Goal: Task Accomplishment & Management: Use online tool/utility

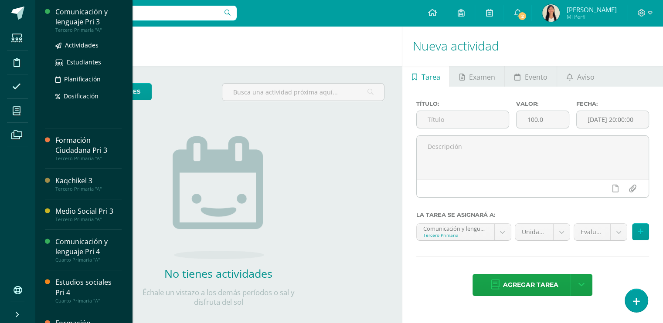
click at [99, 16] on div "Comunicación y lenguaje Pri 3" at bounding box center [88, 17] width 66 height 20
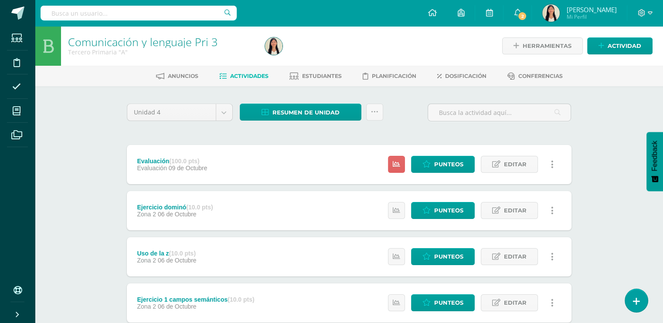
scroll to position [37, 0]
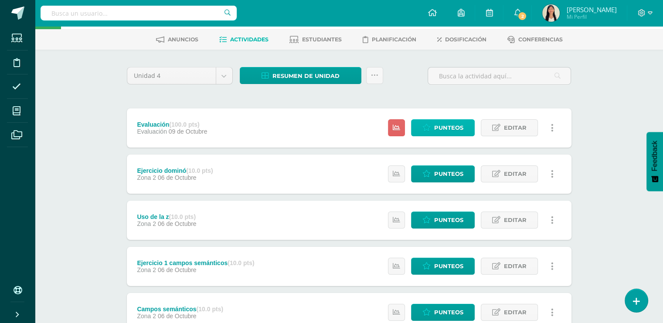
click at [449, 124] on span "Punteos" at bounding box center [448, 128] width 29 height 16
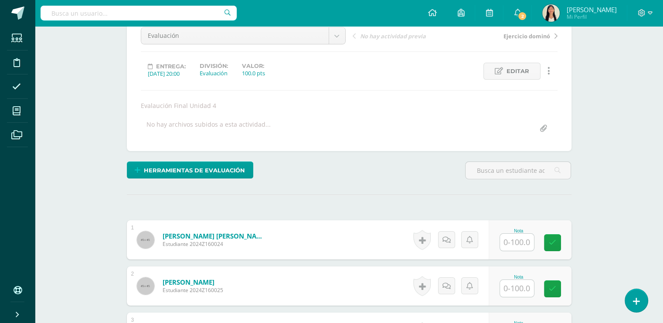
scroll to position [91, 0]
click at [528, 236] on input "text" at bounding box center [521, 242] width 35 height 17
type input "84"
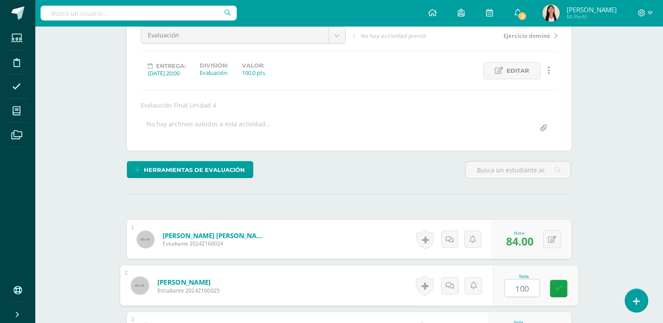
type input "100"
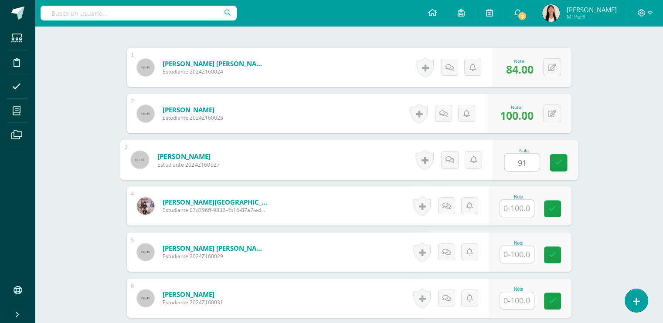
type input "91"
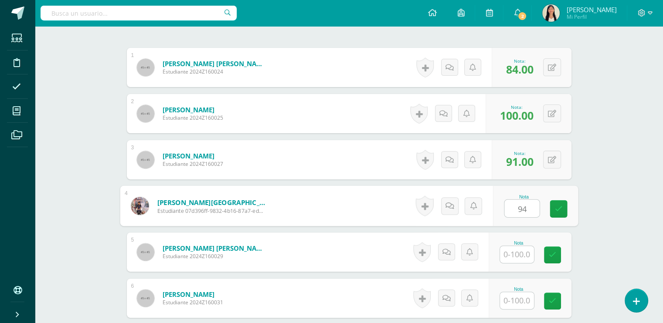
type input "94"
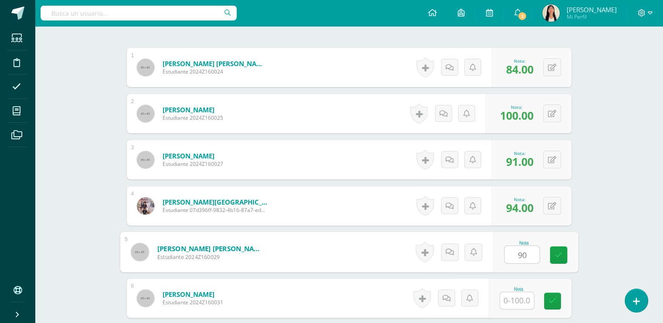
type input "90"
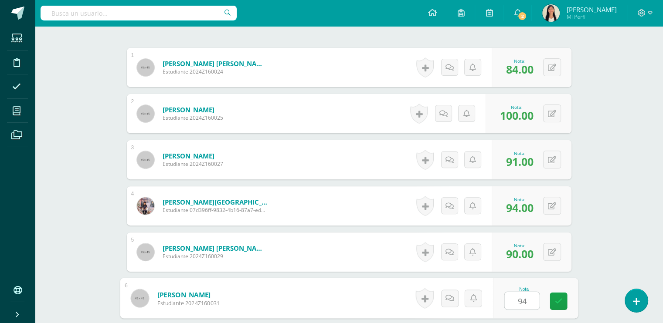
type input "94"
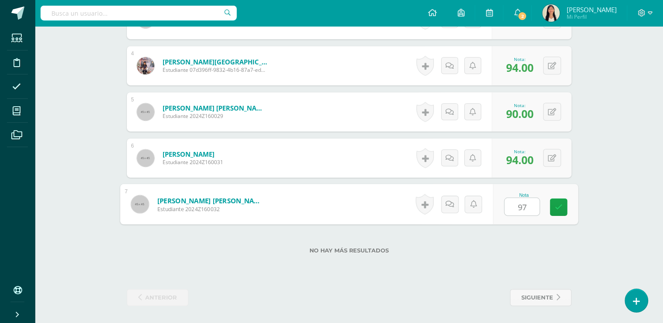
type input "97"
click at [492, 248] on label "No hay más resultados" at bounding box center [349, 251] width 444 height 7
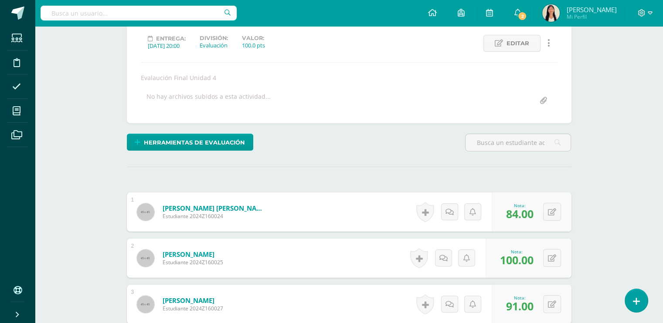
scroll to position [0, 0]
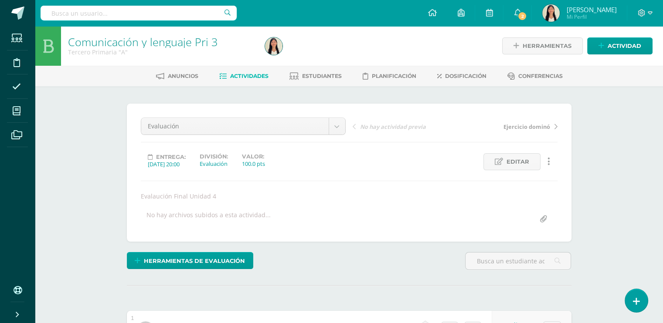
click at [237, 77] on span "Actividades" at bounding box center [249, 76] width 38 height 7
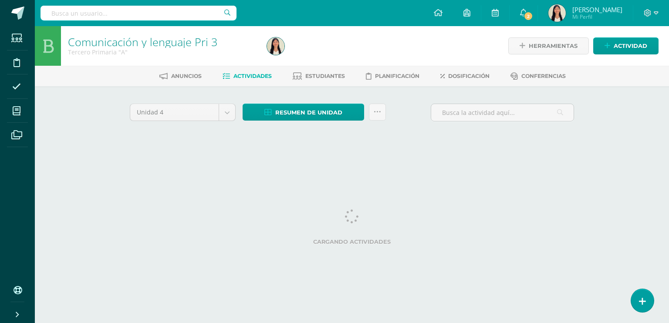
click at [237, 77] on span "Actividades" at bounding box center [253, 76] width 38 height 7
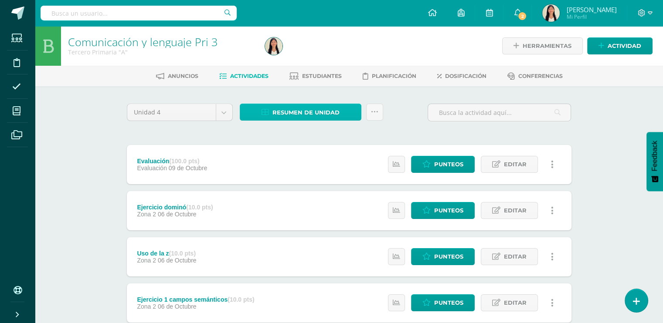
click at [310, 112] on span "Resumen de unidad" at bounding box center [305, 113] width 67 height 16
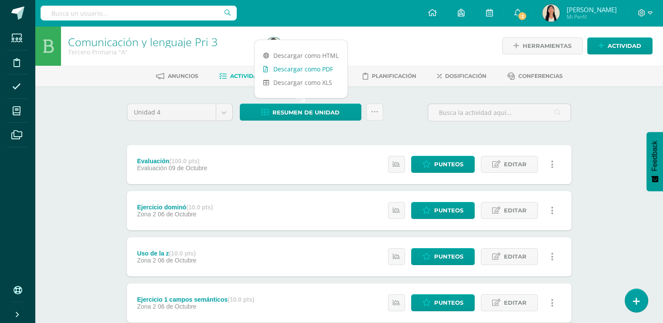
click at [290, 71] on link "Descargar como PDF" at bounding box center [300, 69] width 93 height 14
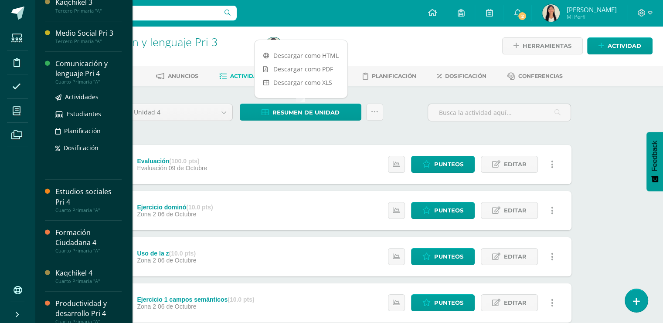
scroll to position [94, 0]
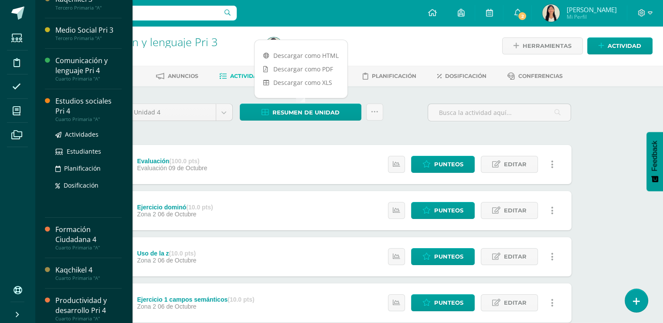
click at [87, 113] on div "Estudios sociales Pri 4" at bounding box center [88, 106] width 66 height 20
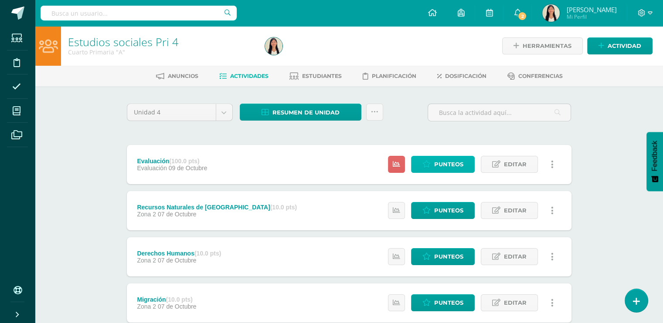
click at [458, 164] on span "Punteos" at bounding box center [448, 164] width 29 height 16
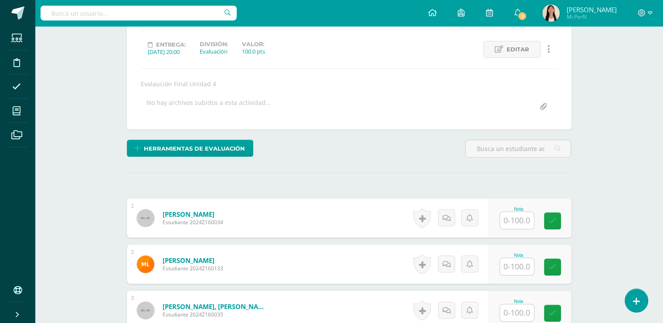
scroll to position [177, 0]
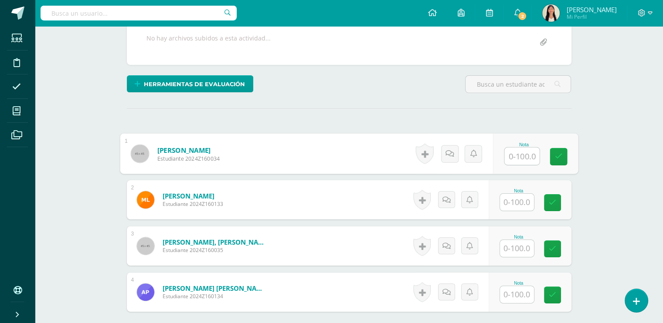
click at [516, 153] on input "text" at bounding box center [521, 156] width 35 height 17
type input "75"
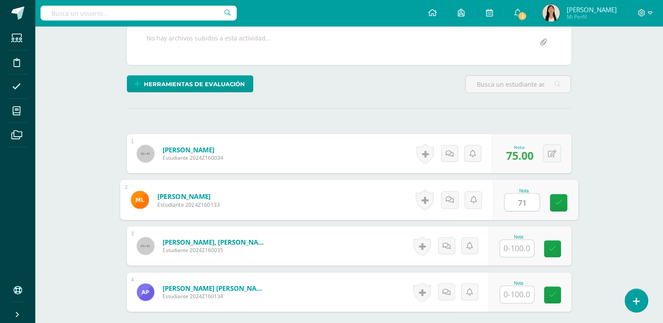
type input "71"
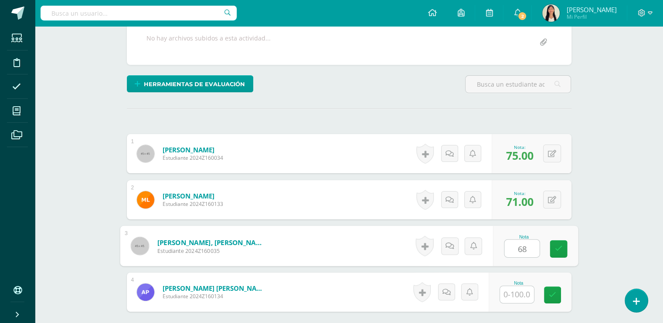
type input "68"
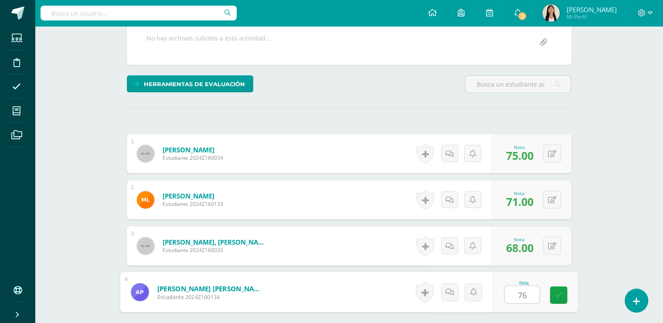
scroll to position [265, 0]
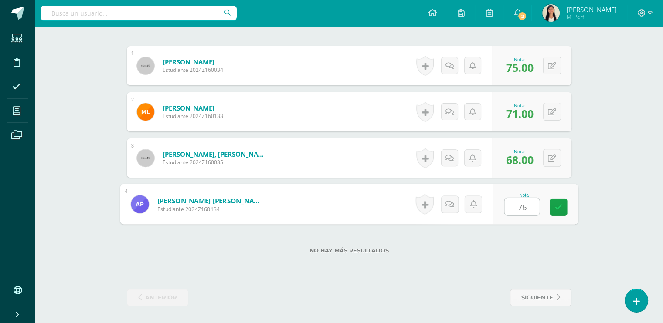
type input "76"
click at [536, 241] on div "No hay más resultados" at bounding box center [349, 244] width 444 height 41
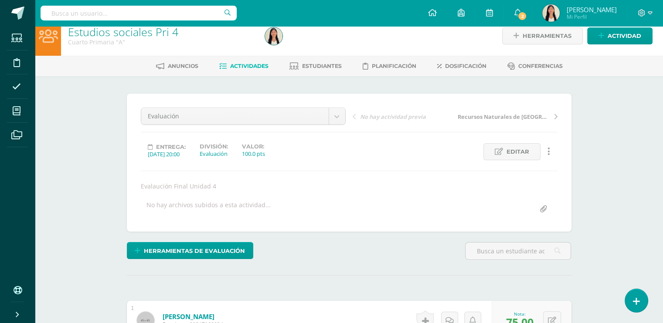
scroll to position [0, 0]
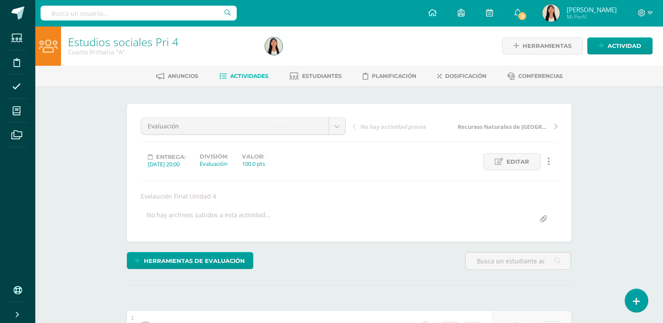
click at [239, 78] on span "Actividades" at bounding box center [249, 76] width 38 height 7
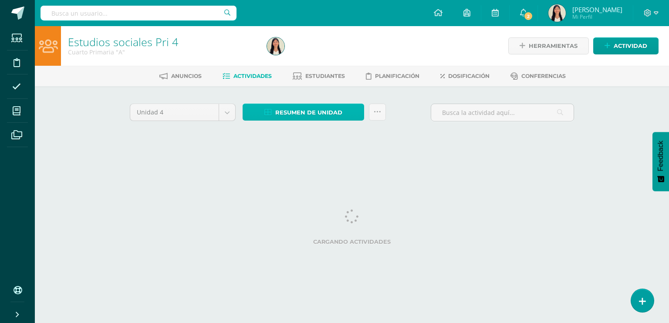
click at [319, 113] on span "Resumen de unidad" at bounding box center [308, 113] width 67 height 16
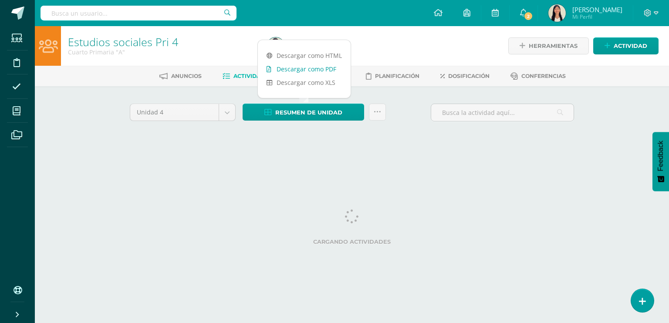
click at [302, 66] on link "Descargar como PDF" at bounding box center [304, 69] width 93 height 14
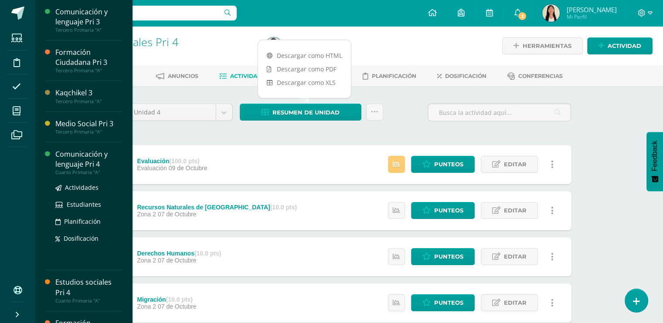
scroll to position [99, 0]
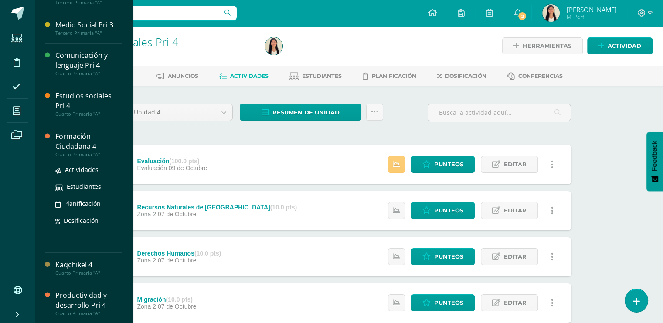
click at [88, 135] on div "Formación Ciudadana 4" at bounding box center [88, 142] width 66 height 20
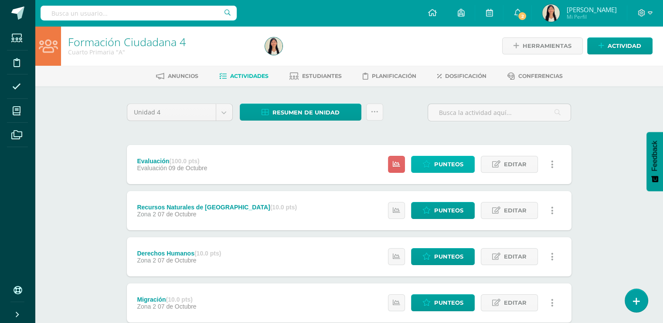
click at [444, 164] on span "Punteos" at bounding box center [448, 164] width 29 height 16
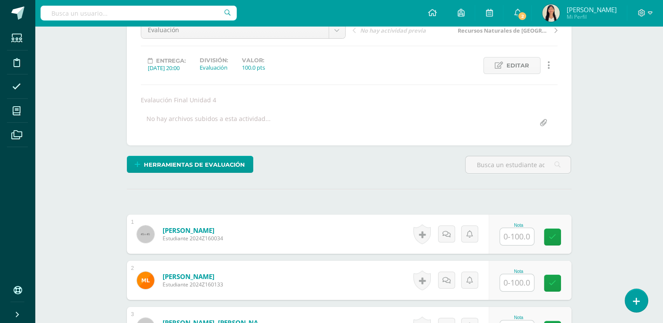
scroll to position [97, 0]
click at [522, 237] on input "text" at bounding box center [521, 236] width 35 height 17
type input "75"
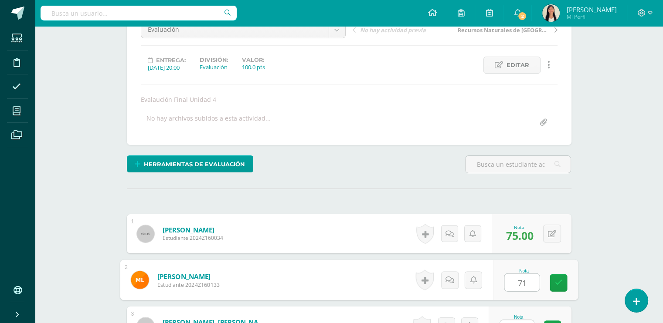
type input "71"
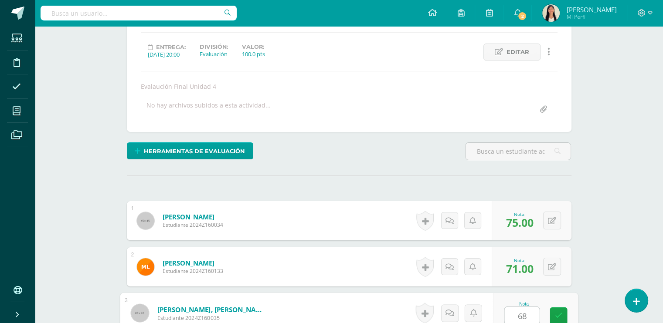
type input "68"
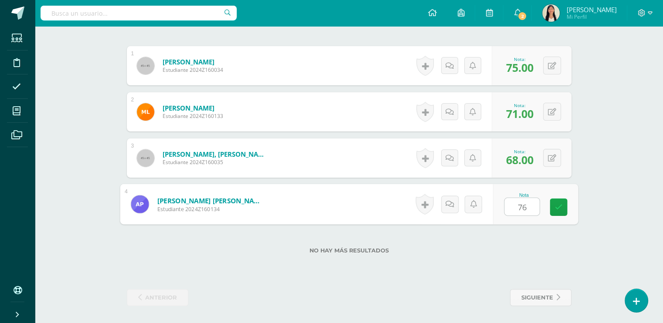
type input "76"
click at [522, 237] on div "No hay más resultados" at bounding box center [349, 244] width 444 height 41
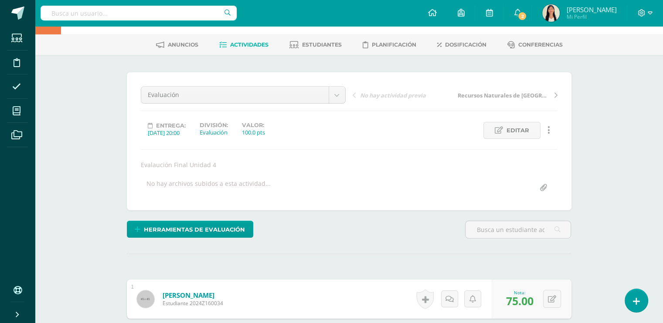
scroll to position [0, 0]
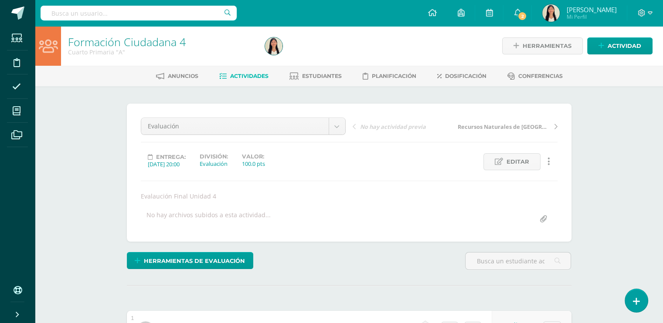
click at [234, 71] on link "Actividades" at bounding box center [243, 76] width 49 height 14
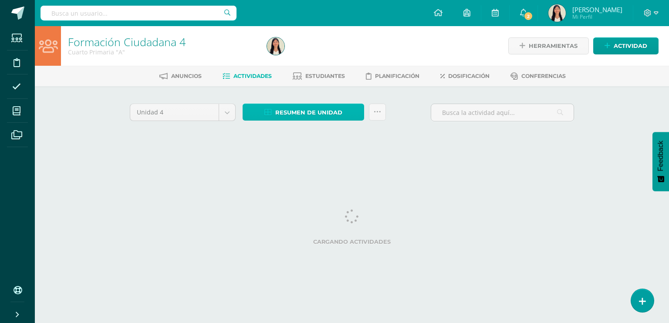
click at [342, 111] on span "Resumen de unidad" at bounding box center [308, 113] width 67 height 16
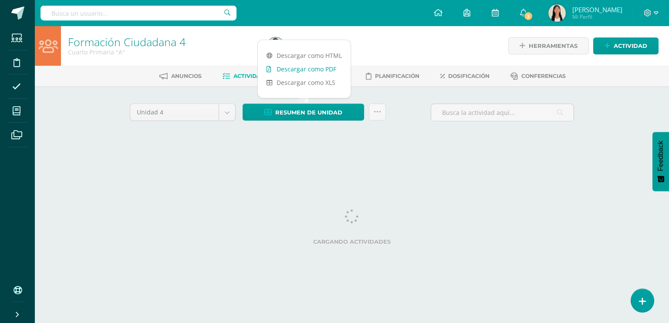
click at [313, 70] on link "Descargar como PDF" at bounding box center [304, 69] width 93 height 14
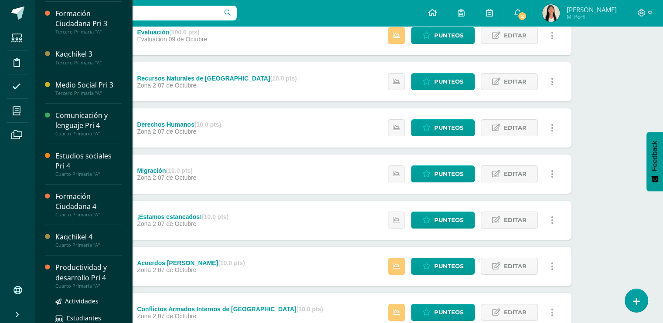
scroll to position [99, 0]
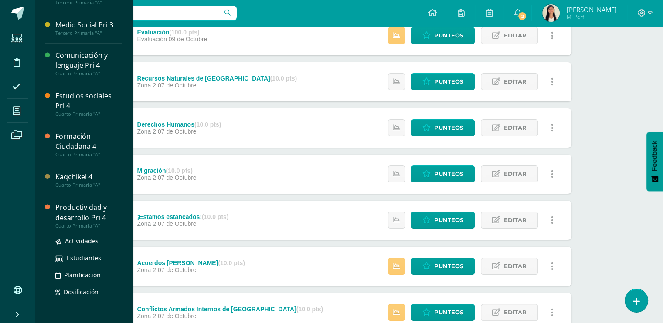
click at [92, 211] on div "Productividad y desarrollo Pri 4" at bounding box center [88, 213] width 66 height 20
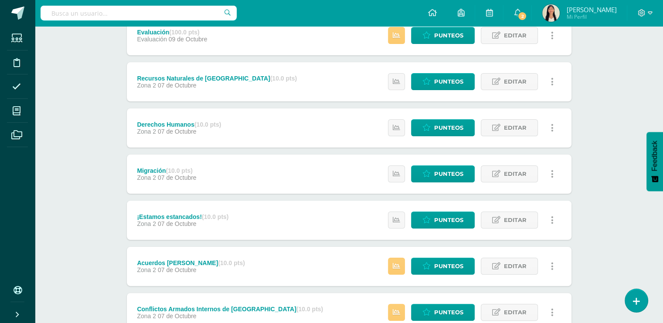
scroll to position [11, 0]
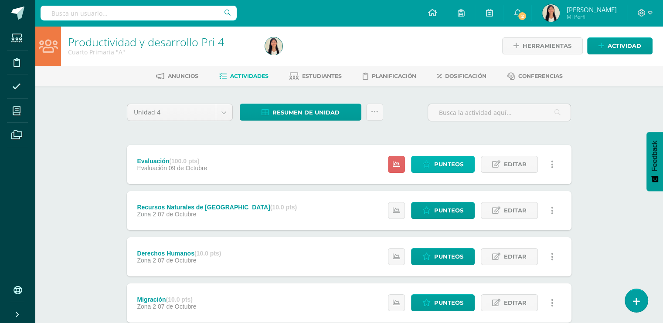
click at [455, 168] on span "Punteos" at bounding box center [448, 164] width 29 height 16
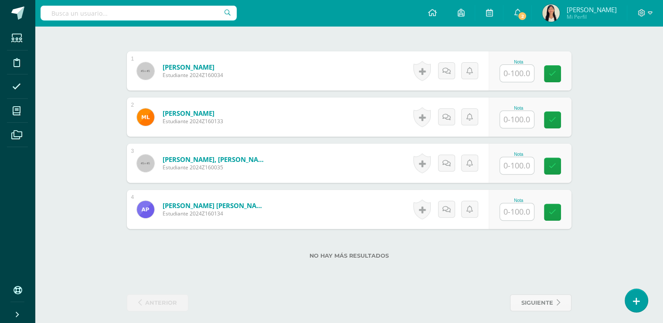
scroll to position [260, 0]
click at [515, 77] on input "text" at bounding box center [521, 73] width 35 height 17
type input "75"
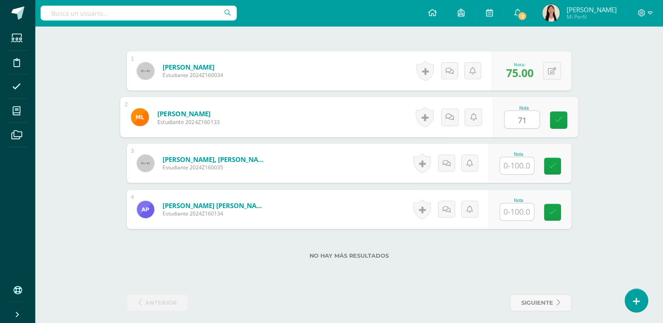
type input "71"
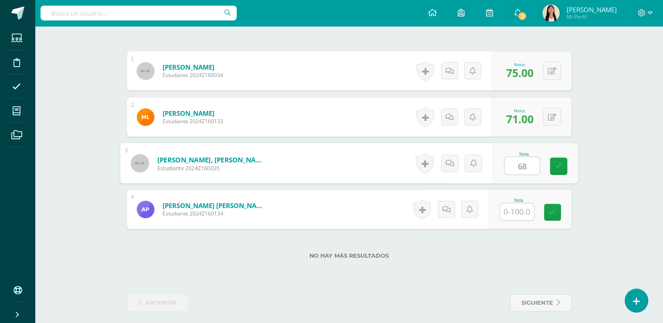
type input "68"
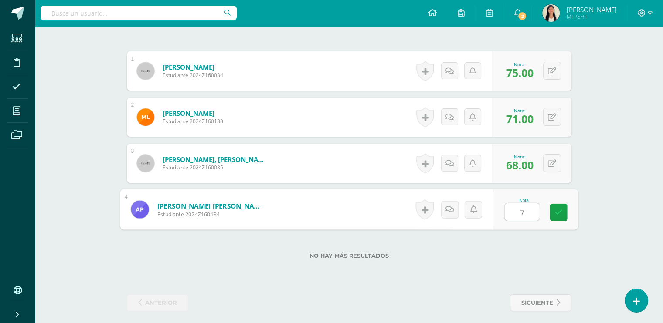
type input "76"
click at [560, 209] on icon at bounding box center [558, 212] width 8 height 7
click at [471, 246] on div "No hay más resultados" at bounding box center [349, 249] width 444 height 41
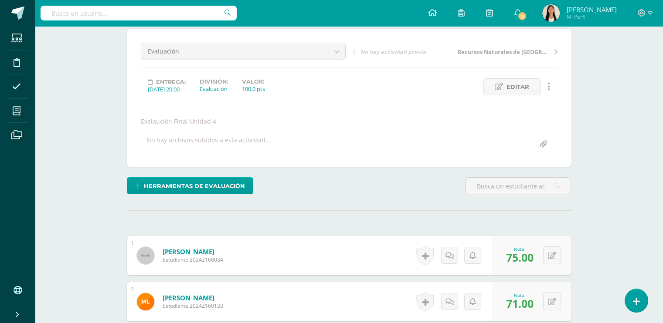
scroll to position [0, 0]
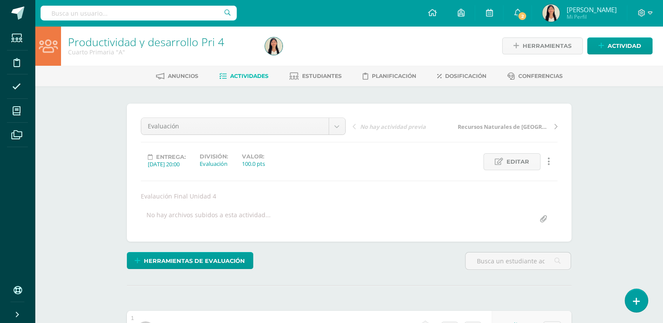
click at [232, 73] on span "Actividades" at bounding box center [249, 76] width 38 height 7
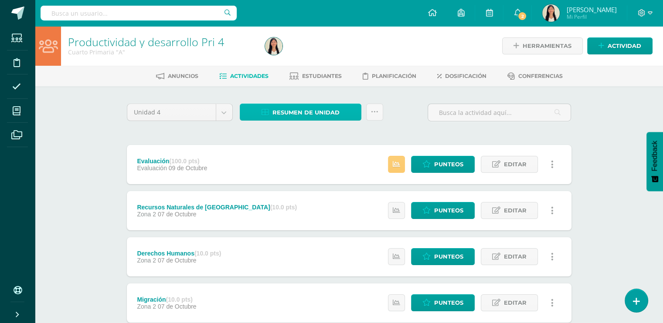
click at [251, 115] on link "Resumen de unidad" at bounding box center [301, 112] width 122 height 17
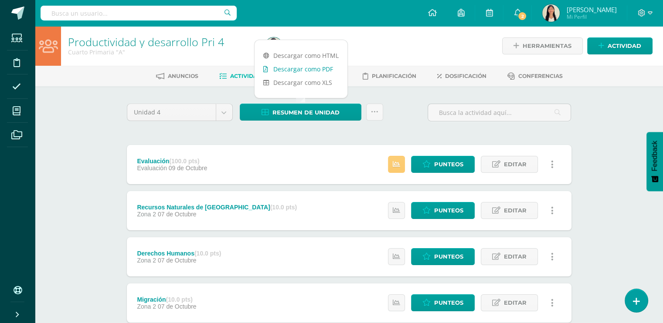
click at [279, 71] on link "Descargar como PDF" at bounding box center [300, 69] width 93 height 14
